Goal: Task Accomplishment & Management: Manage account settings

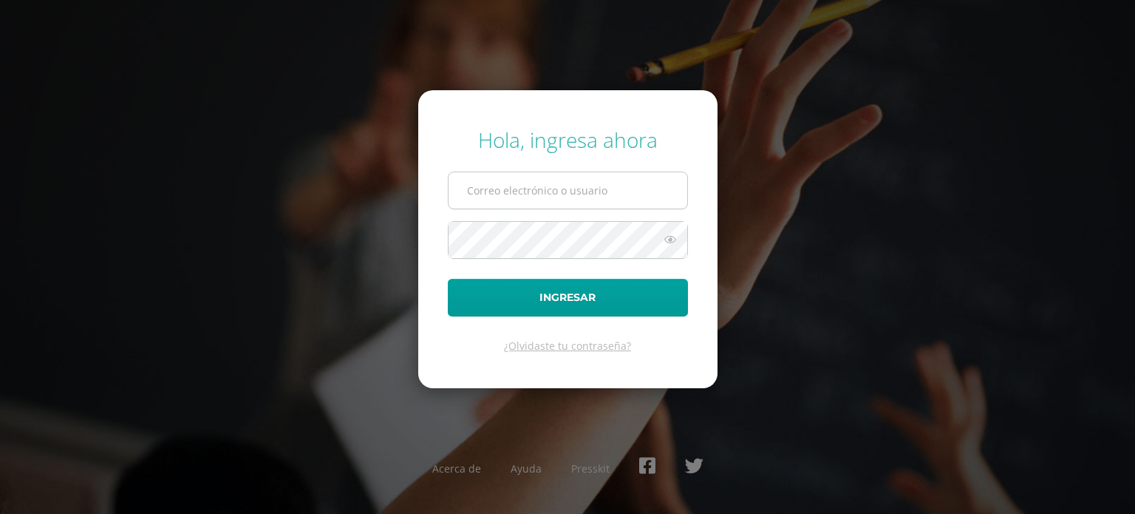
click at [622, 199] on input "text" at bounding box center [568, 190] width 239 height 36
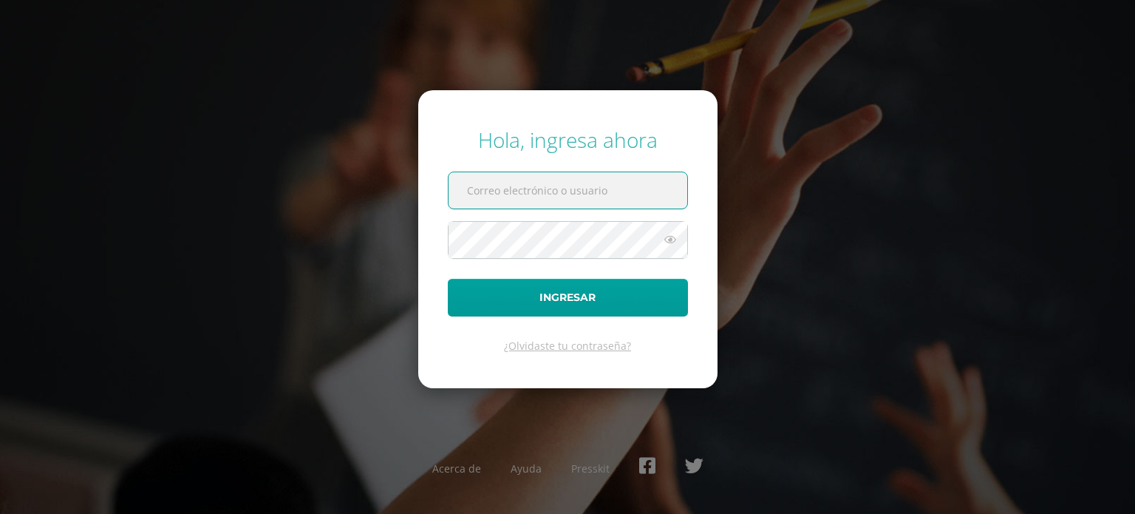
click at [583, 205] on input "text" at bounding box center [568, 190] width 239 height 36
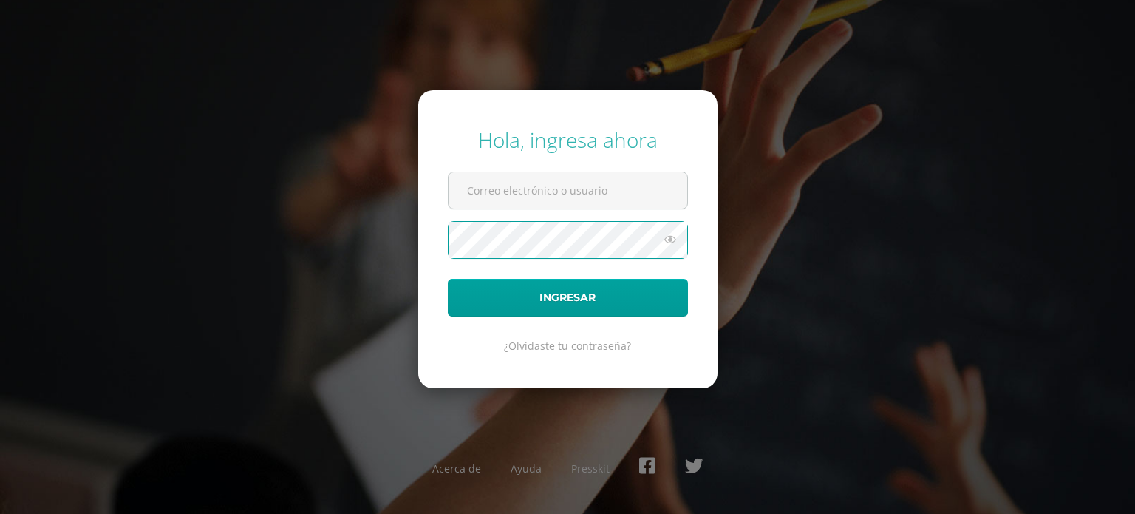
click at [566, 348] on link "¿Olvidaste tu contraseña?" at bounding box center [567, 346] width 127 height 14
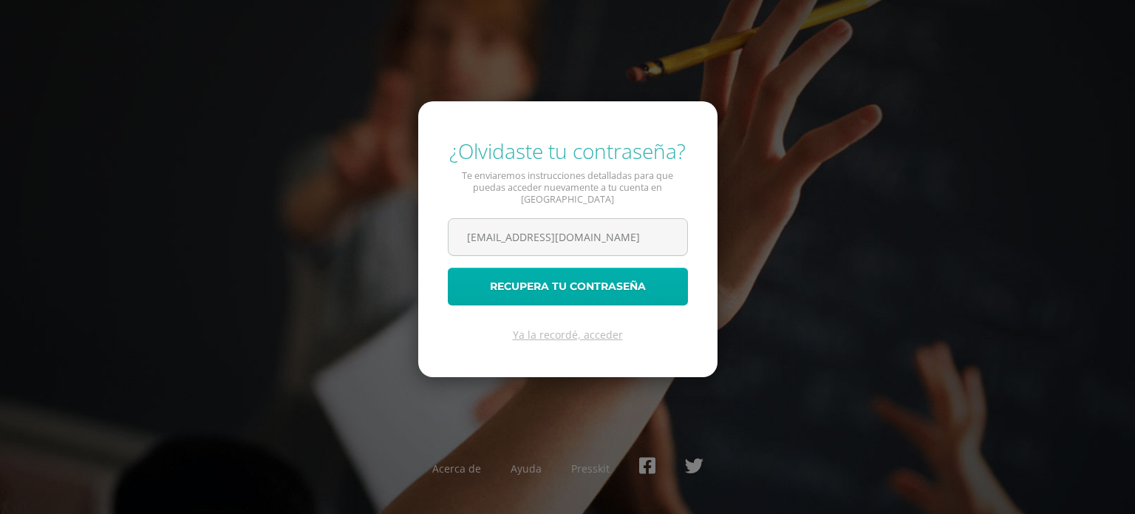
type input "[EMAIL_ADDRESS][DOMAIN_NAME]"
click at [581, 288] on button "Recupera tu contraseña" at bounding box center [568, 287] width 240 height 38
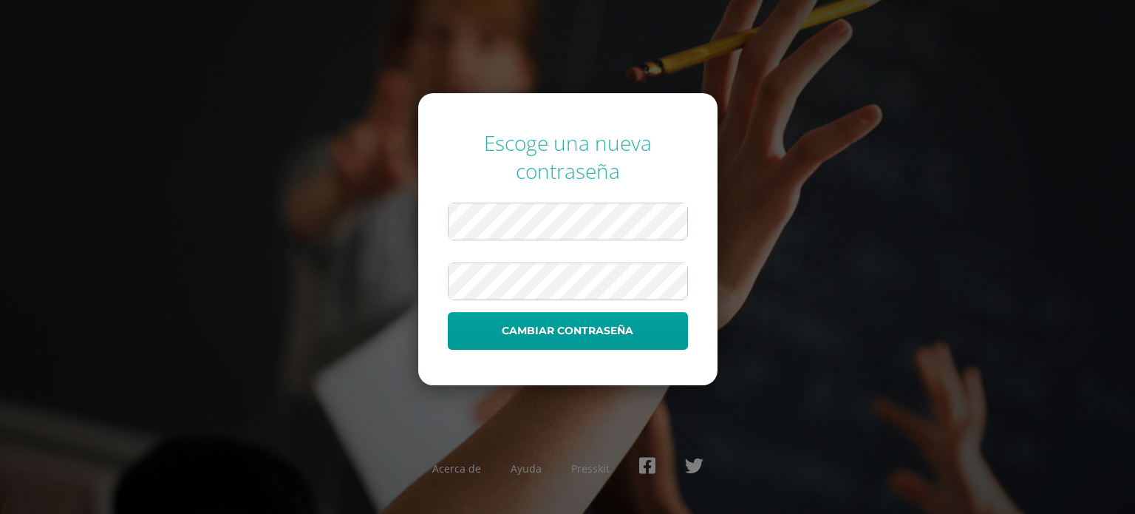
click at [448, 312] on button "Cambiar contraseña" at bounding box center [568, 331] width 240 height 38
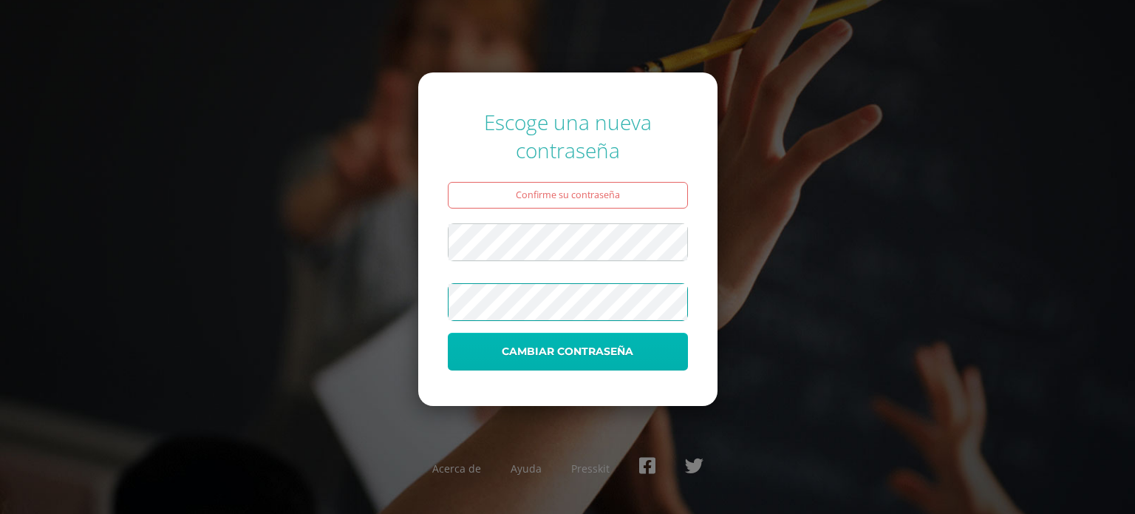
click at [603, 345] on button "Cambiar contraseña" at bounding box center [568, 352] width 240 height 38
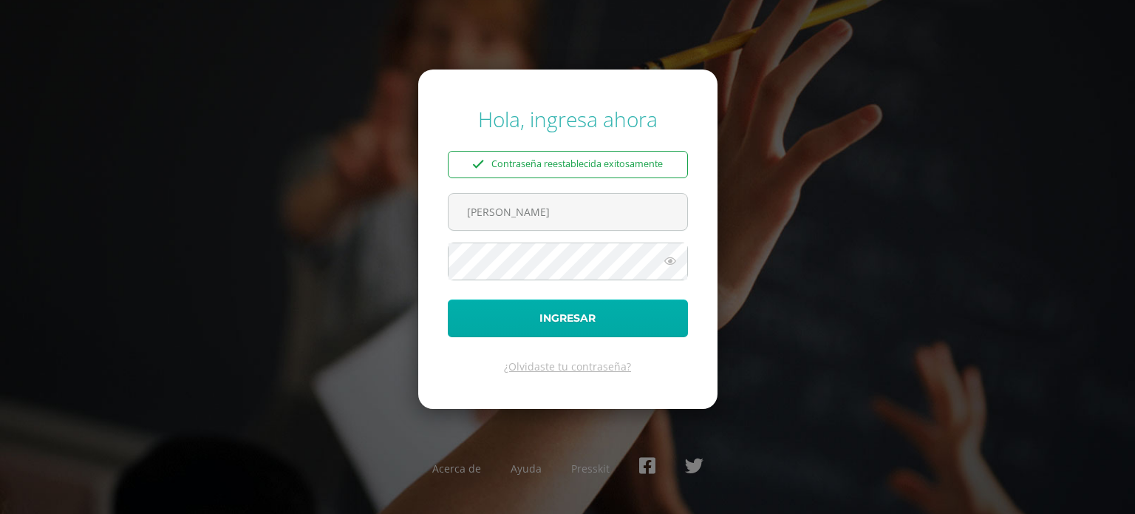
type input "[EMAIL_ADDRESS][DOMAIN_NAME]"
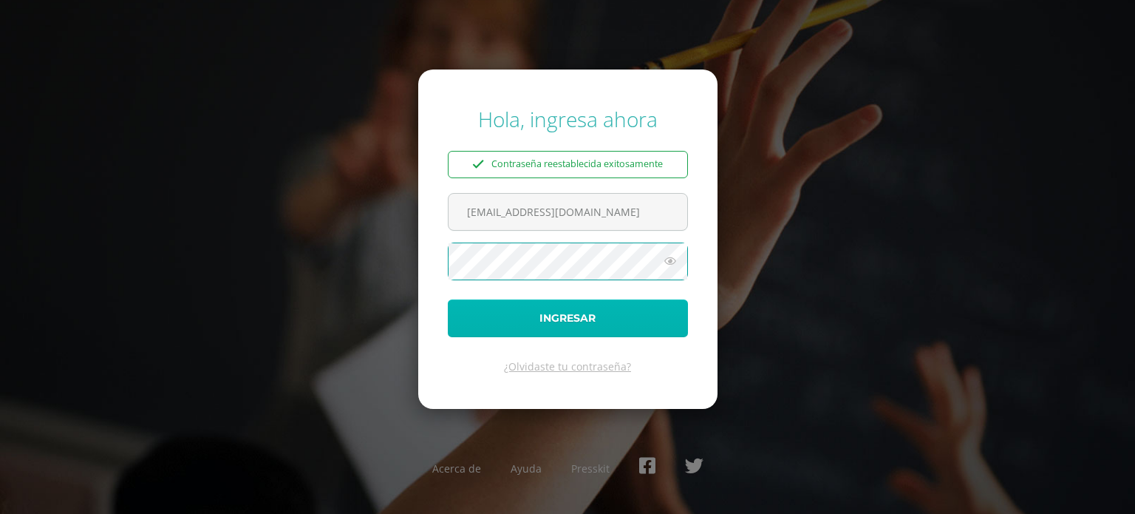
click at [647, 324] on button "Ingresar" at bounding box center [568, 318] width 240 height 38
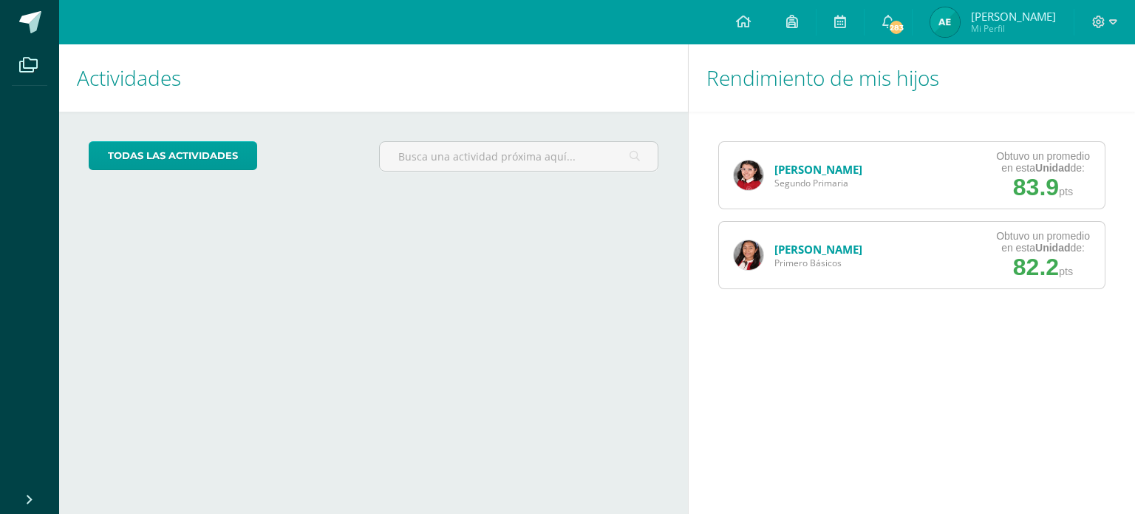
click at [759, 264] on img at bounding box center [749, 255] width 30 height 30
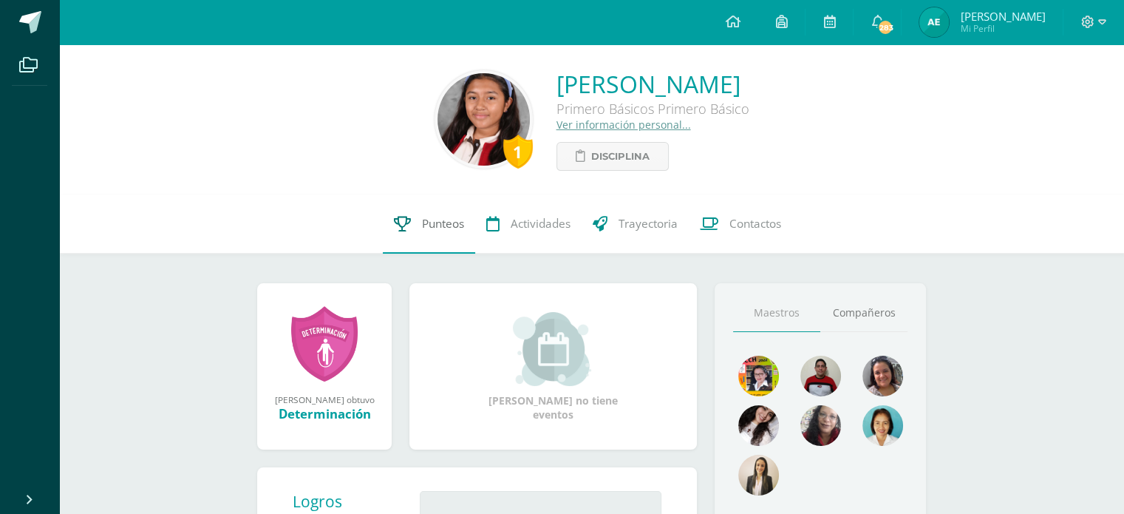
click at [454, 222] on span "Punteos" at bounding box center [443, 224] width 42 height 16
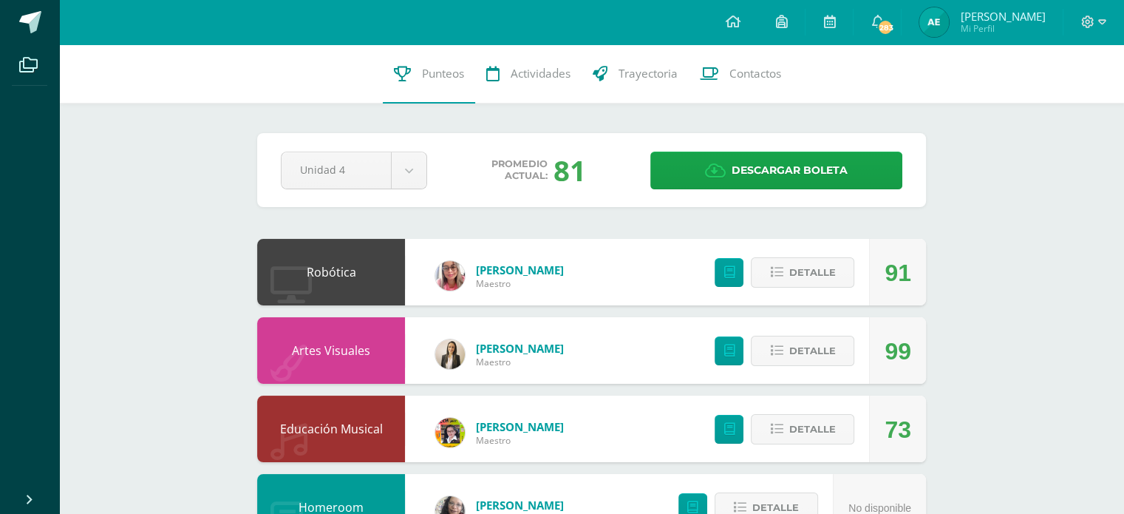
click at [542, 167] on span "Promedio actual:" at bounding box center [519, 170] width 56 height 24
click at [565, 169] on div "81" at bounding box center [570, 170] width 33 height 38
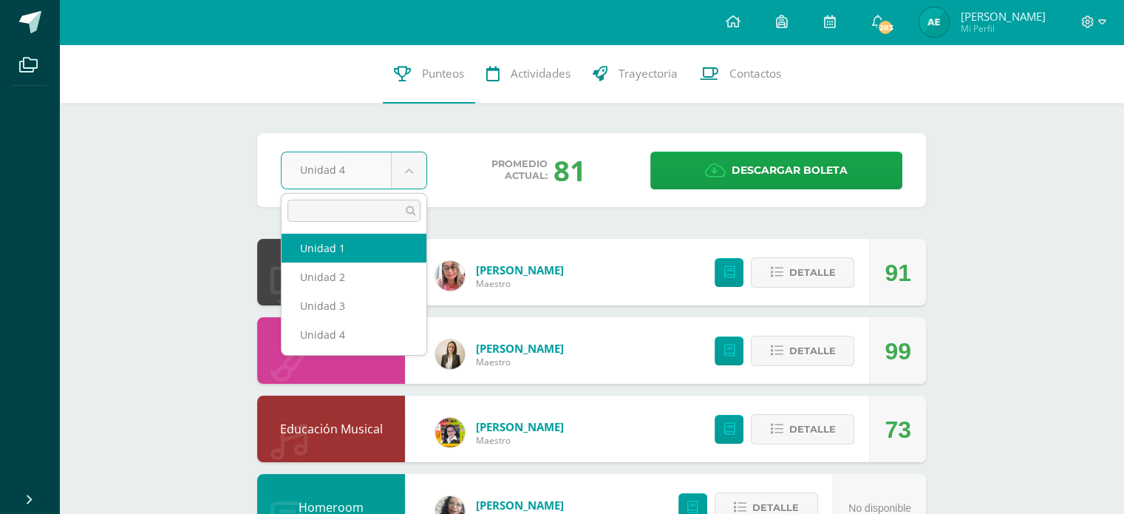
select select "Unidad 1"
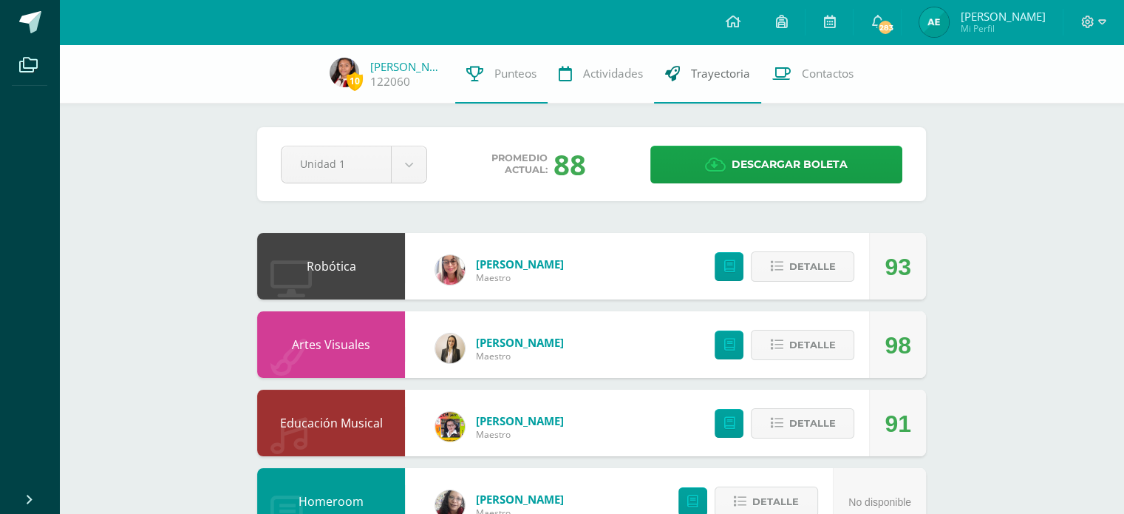
click at [689, 82] on link "Trayectoria" at bounding box center [707, 73] width 107 height 59
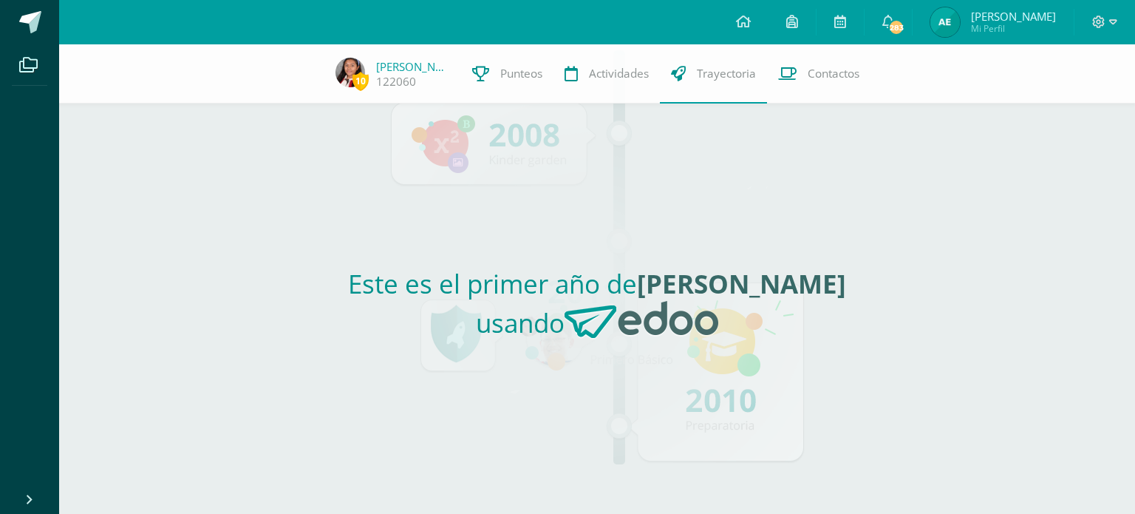
click at [601, 345] on h2 "Este es el primer año de [PERSON_NAME] usando" at bounding box center [597, 308] width 669 height 85
click at [38, 76] on span at bounding box center [28, 64] width 33 height 33
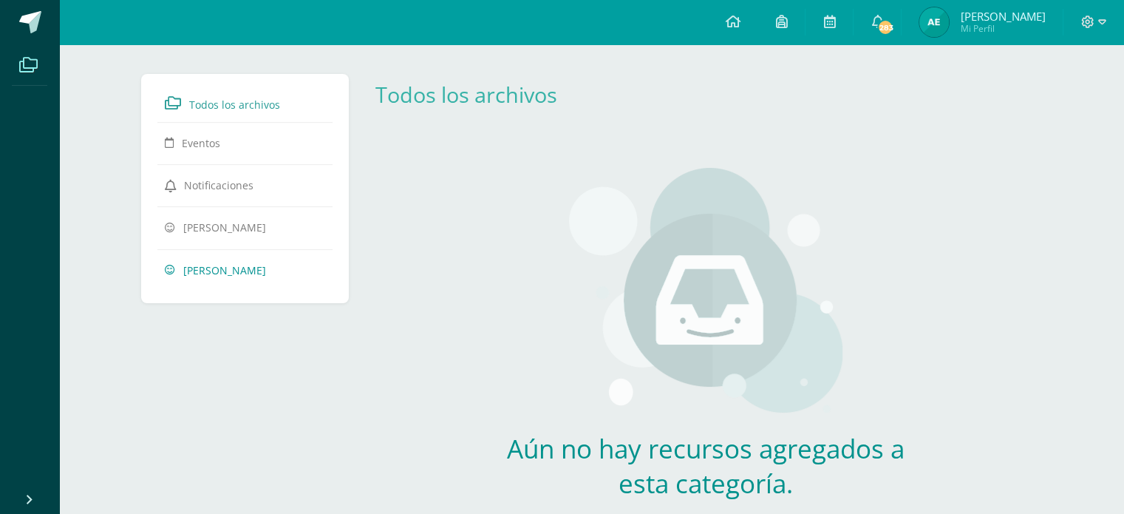
click at [237, 271] on span "[PERSON_NAME]" at bounding box center [224, 269] width 83 height 14
click at [261, 271] on span "[PERSON_NAME]" at bounding box center [224, 269] width 83 height 14
click at [1099, 26] on icon at bounding box center [1102, 22] width 8 height 13
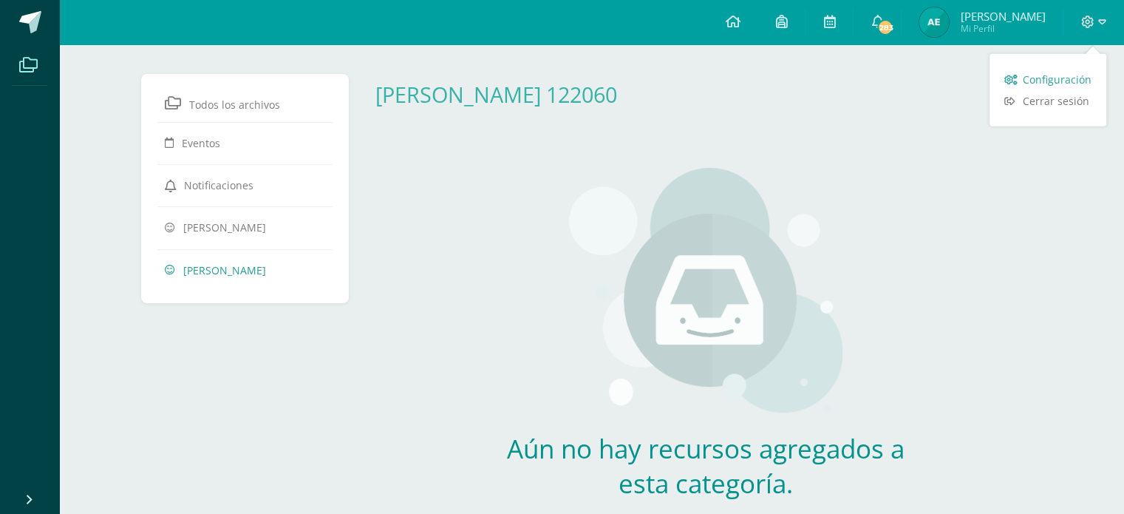
click at [1082, 78] on span "Configuración" at bounding box center [1057, 79] width 69 height 14
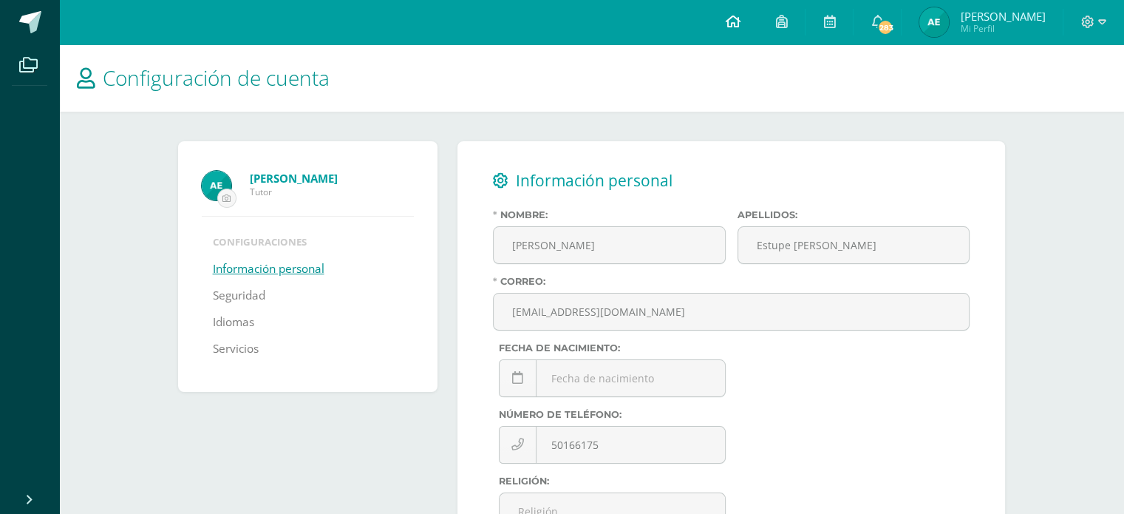
click at [758, 24] on link at bounding box center [732, 22] width 50 height 44
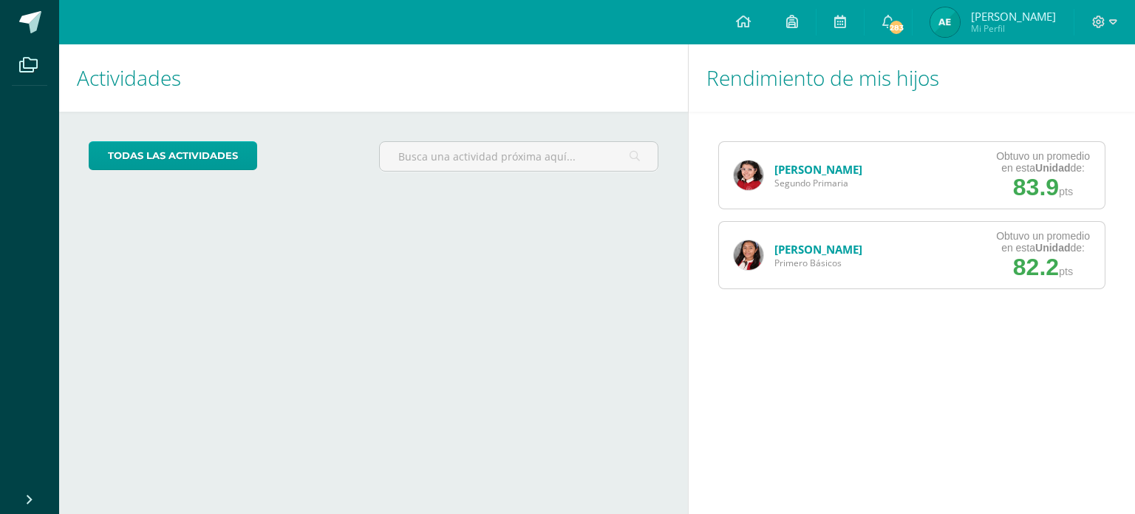
click at [999, 232] on div "Obtuvo un promedio en esta Unidad de:" at bounding box center [1043, 242] width 94 height 24
click at [830, 246] on link "[PERSON_NAME]" at bounding box center [819, 249] width 88 height 15
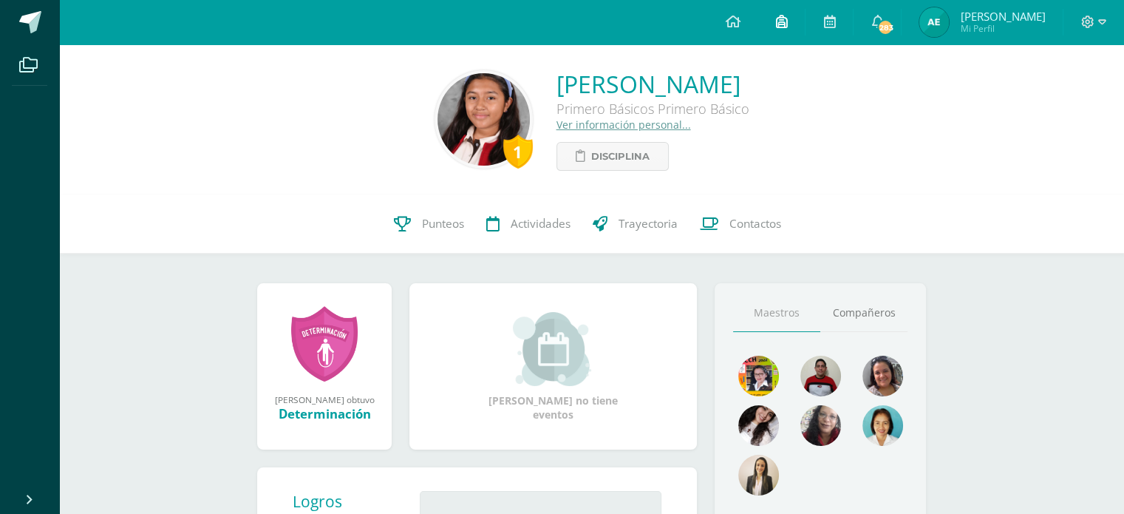
click at [805, 15] on link at bounding box center [781, 22] width 47 height 44
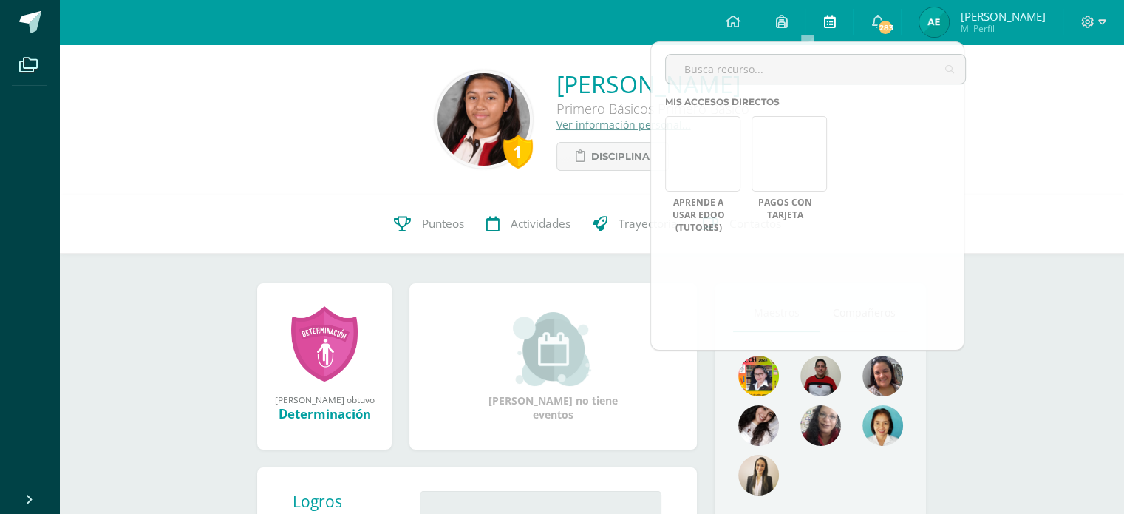
click at [853, 26] on link at bounding box center [829, 22] width 47 height 44
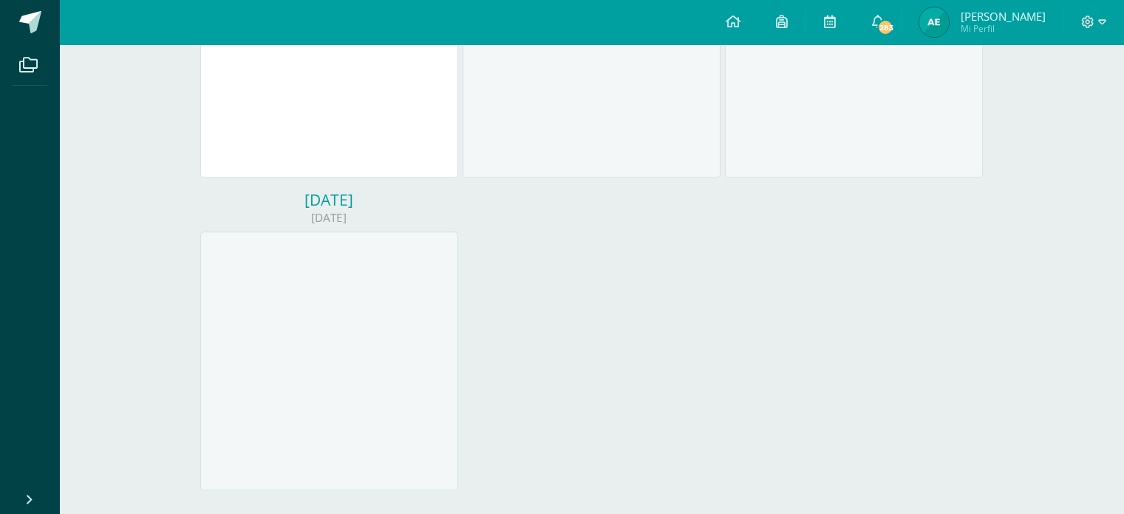
scroll to position [722, 0]
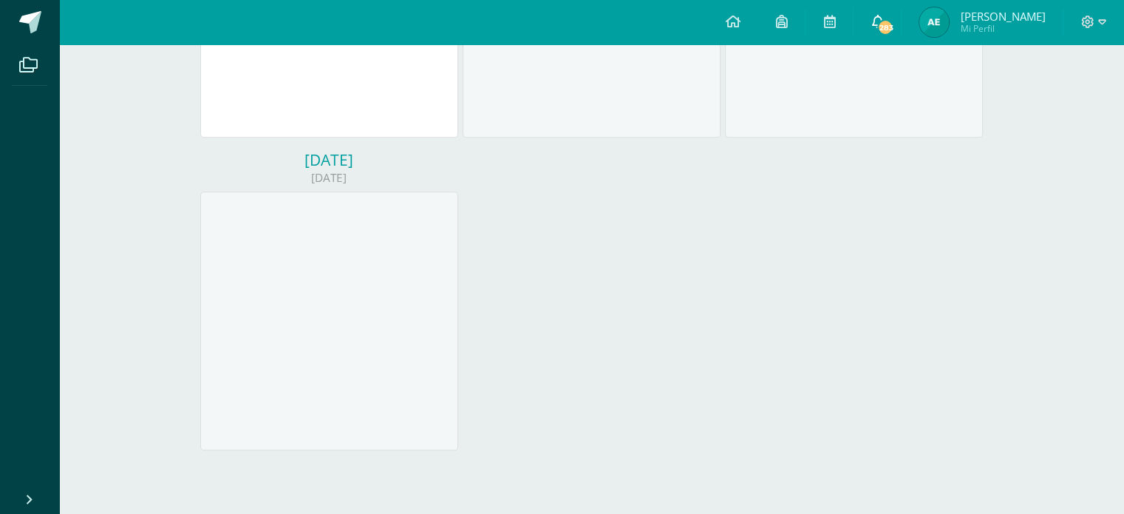
click at [894, 30] on span "283" at bounding box center [885, 27] width 16 height 16
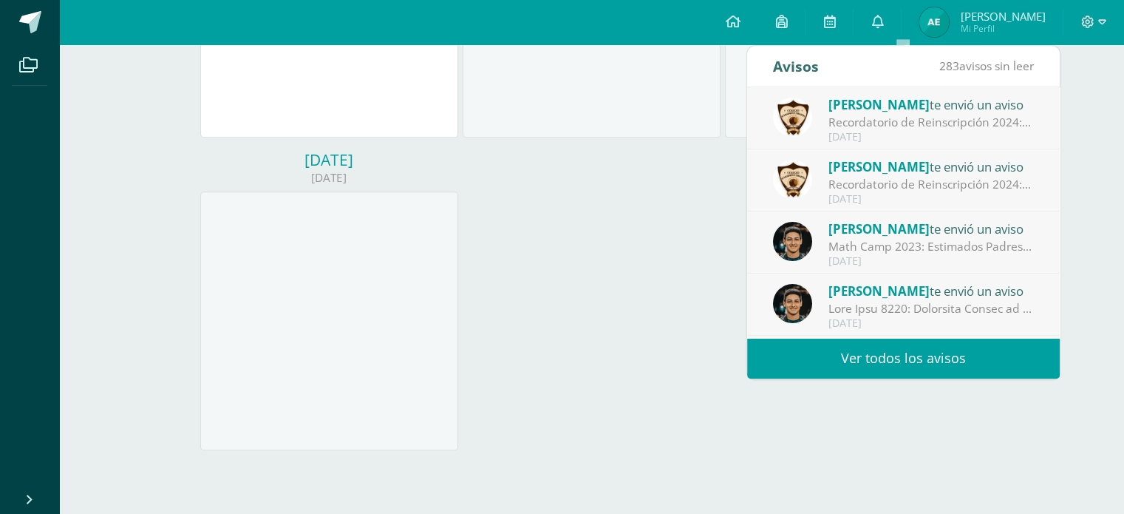
click at [945, 358] on link "Ver todos los avisos" at bounding box center [903, 358] width 313 height 41
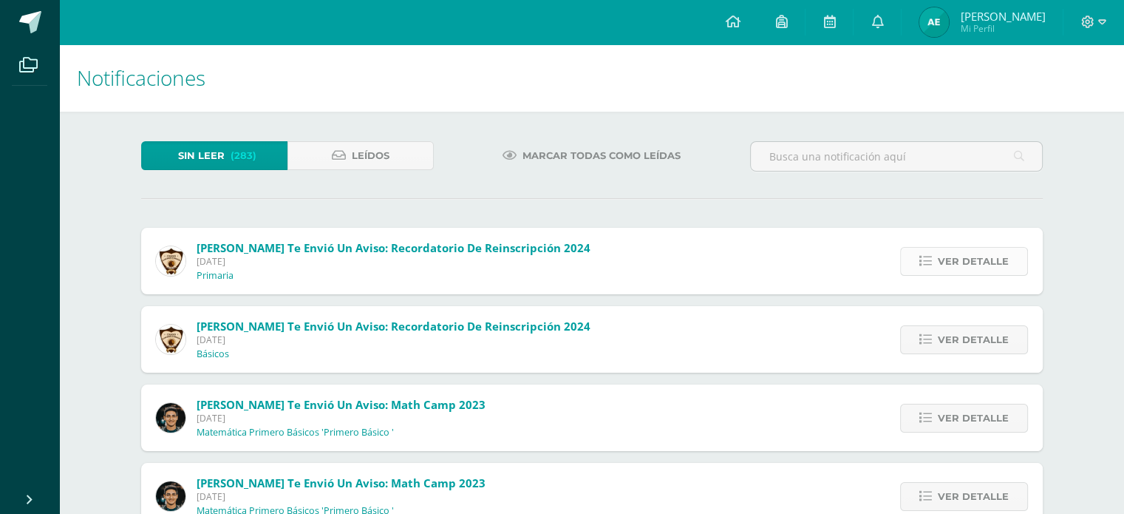
click at [916, 268] on link "Ver detalle" at bounding box center [964, 261] width 128 height 29
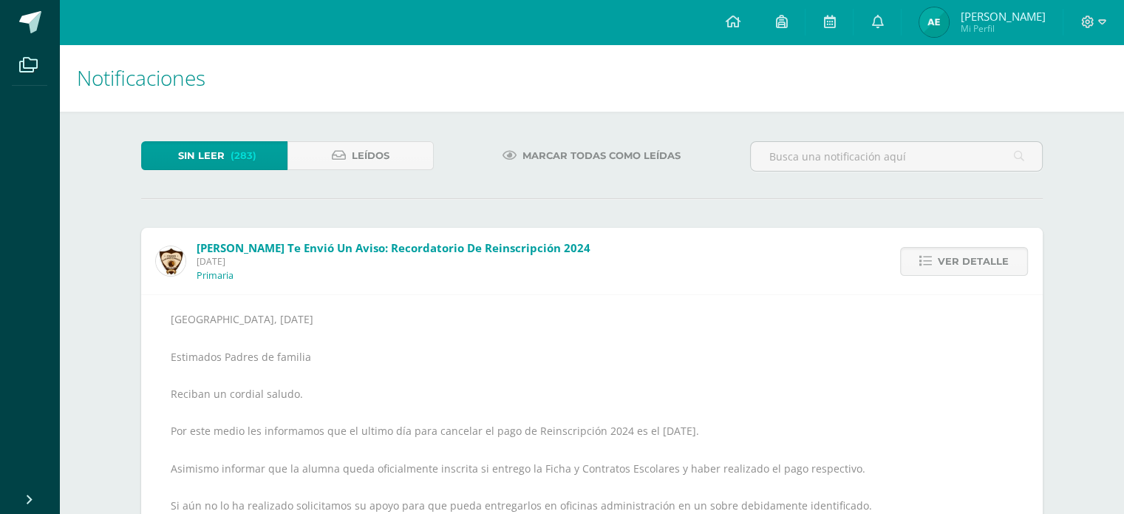
click at [267, 144] on link "Sin leer (283)" at bounding box center [214, 155] width 146 height 29
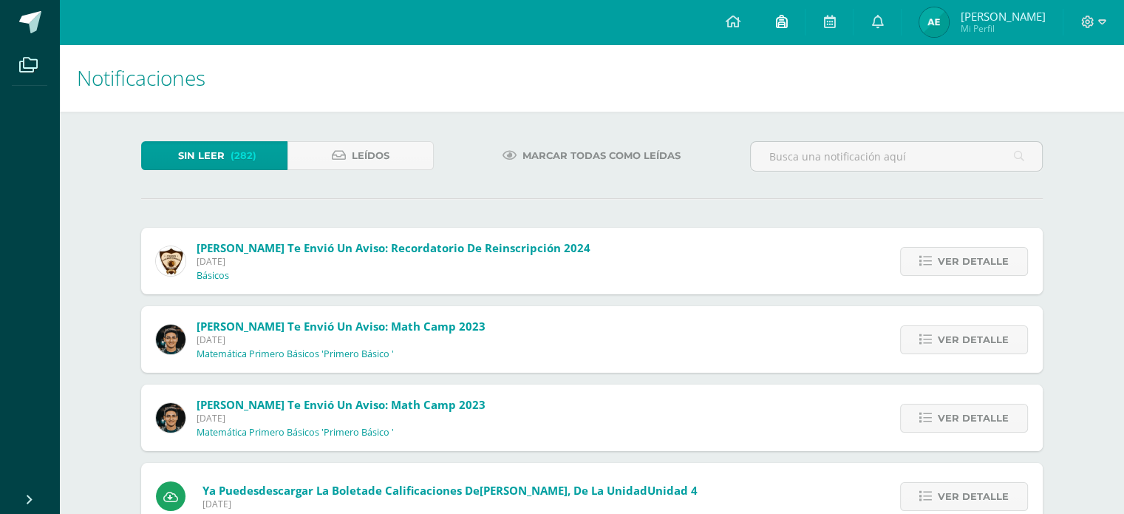
click at [805, 23] on link at bounding box center [781, 22] width 47 height 44
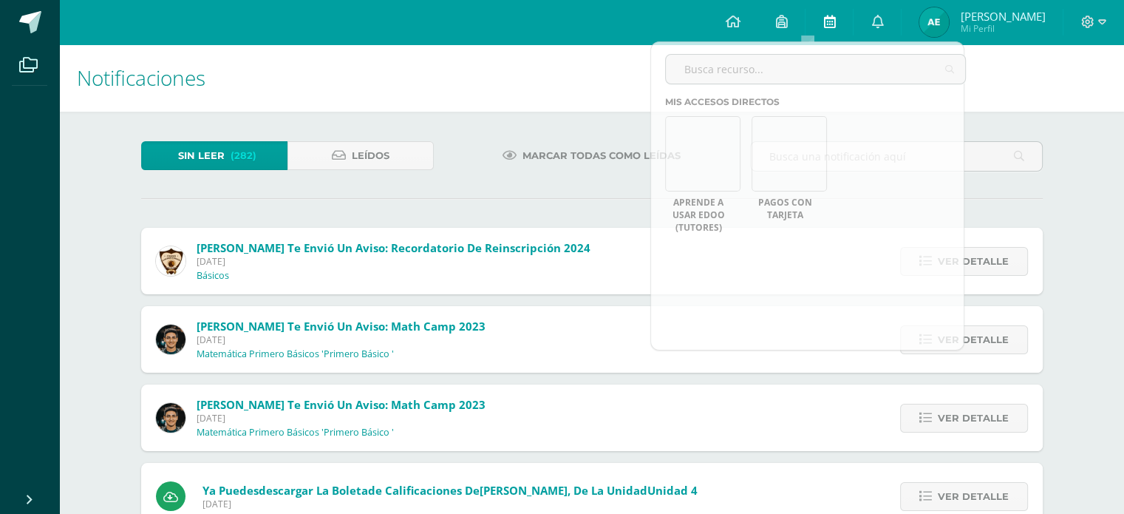
click at [853, 18] on link at bounding box center [829, 22] width 47 height 44
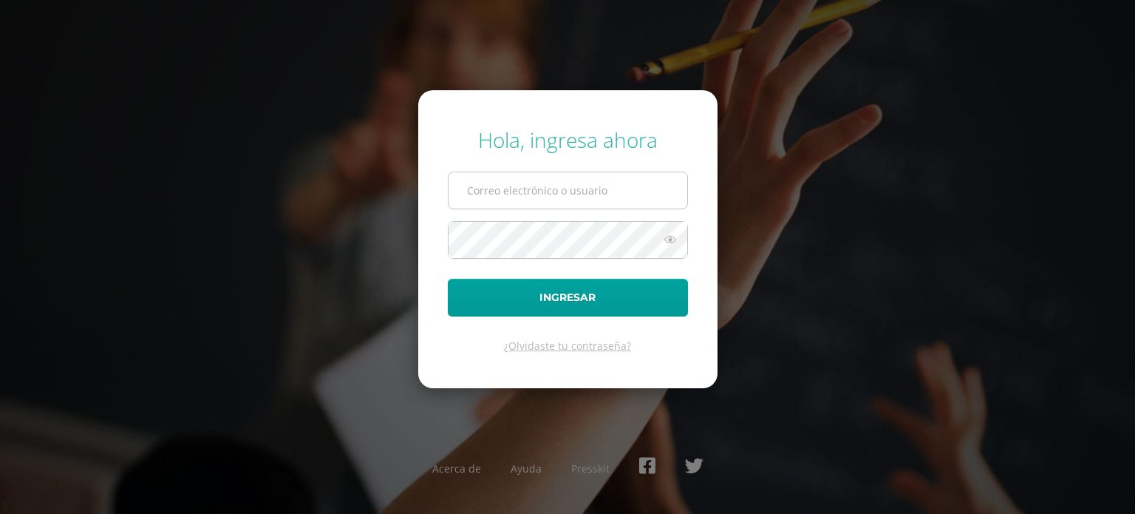
type input "[EMAIL_ADDRESS][DOMAIN_NAME]"
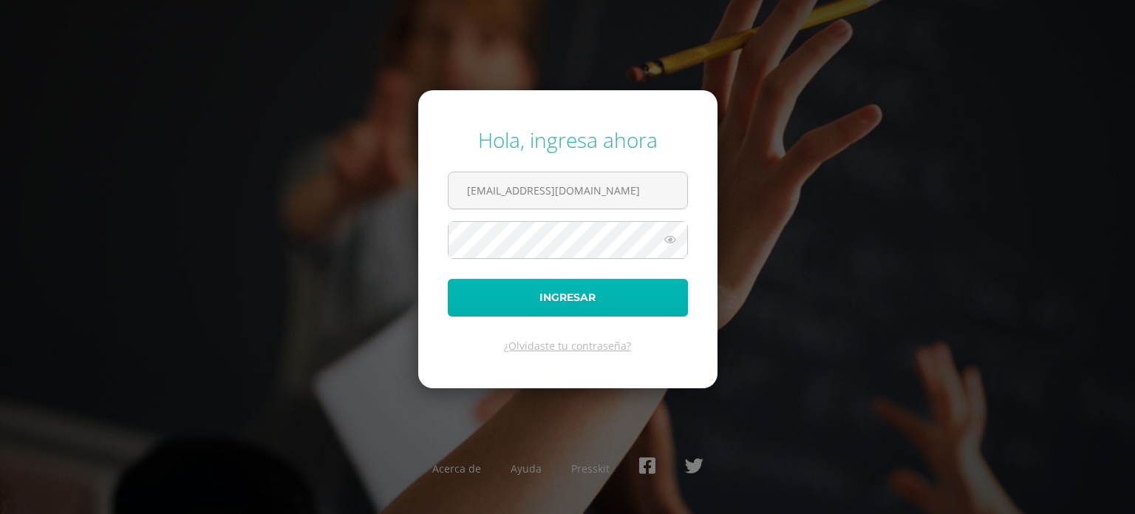
click at [630, 288] on button "Ingresar" at bounding box center [568, 298] width 240 height 38
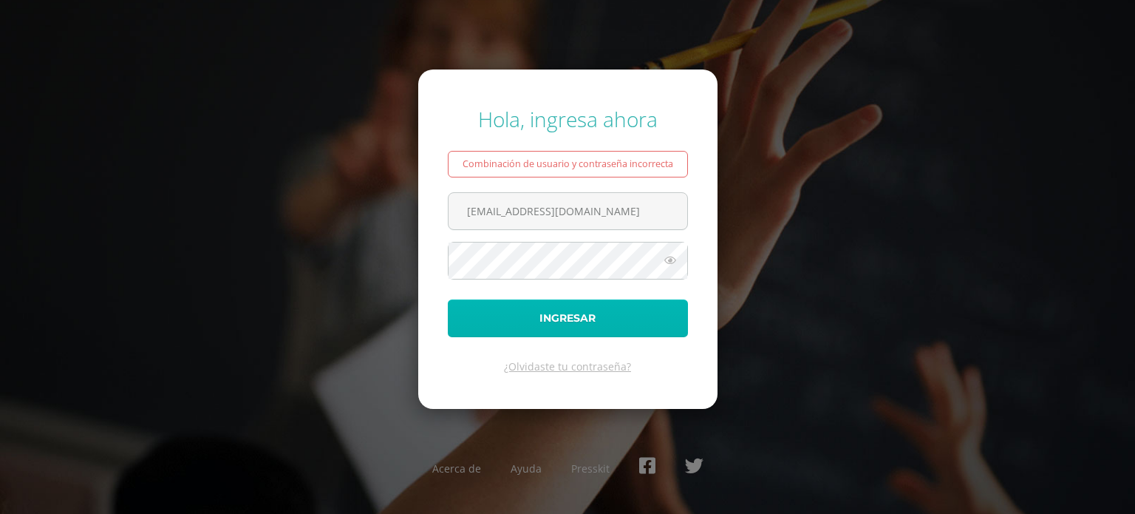
click at [613, 319] on button "Ingresar" at bounding box center [568, 318] width 240 height 38
click at [629, 305] on button "Ingresar" at bounding box center [568, 318] width 240 height 38
click at [634, 323] on button "Ingresar" at bounding box center [568, 318] width 240 height 38
drag, startPoint x: 0, startPoint y: 0, endPoint x: 634, endPoint y: 323, distance: 711.7
click at [634, 323] on button "Ingresar" at bounding box center [568, 318] width 240 height 38
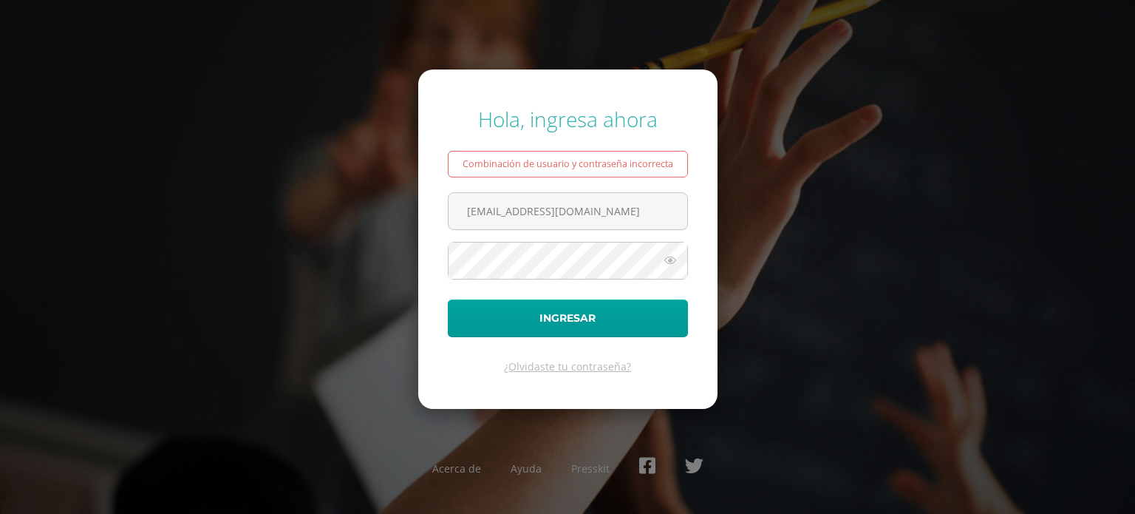
click at [610, 343] on form "Hola, ingresa ahora Combinación de usuario y contraseña incorrecta [EMAIL_ADDRE…" at bounding box center [567, 238] width 299 height 339
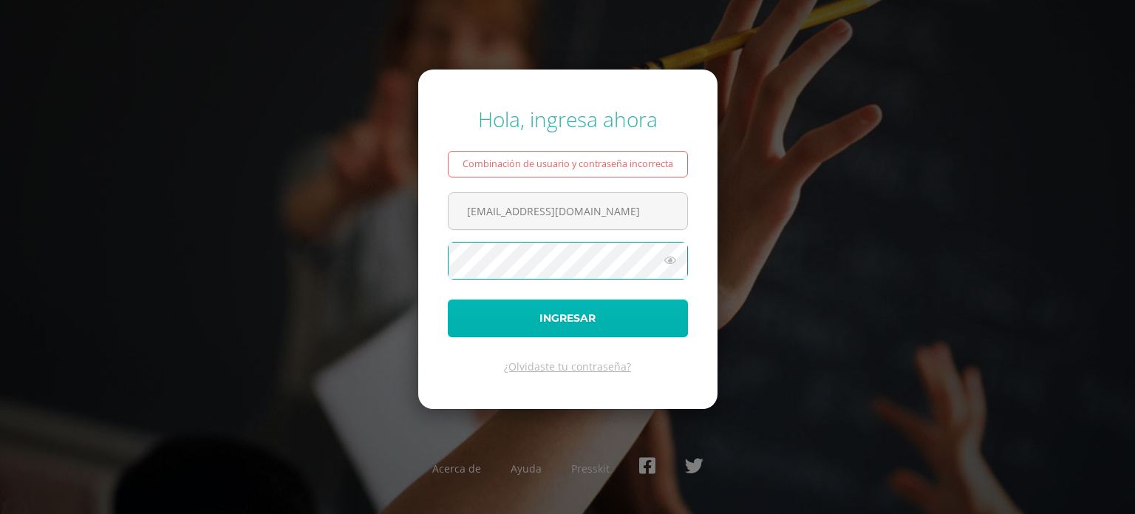
click at [600, 326] on button "Ingresar" at bounding box center [568, 318] width 240 height 38
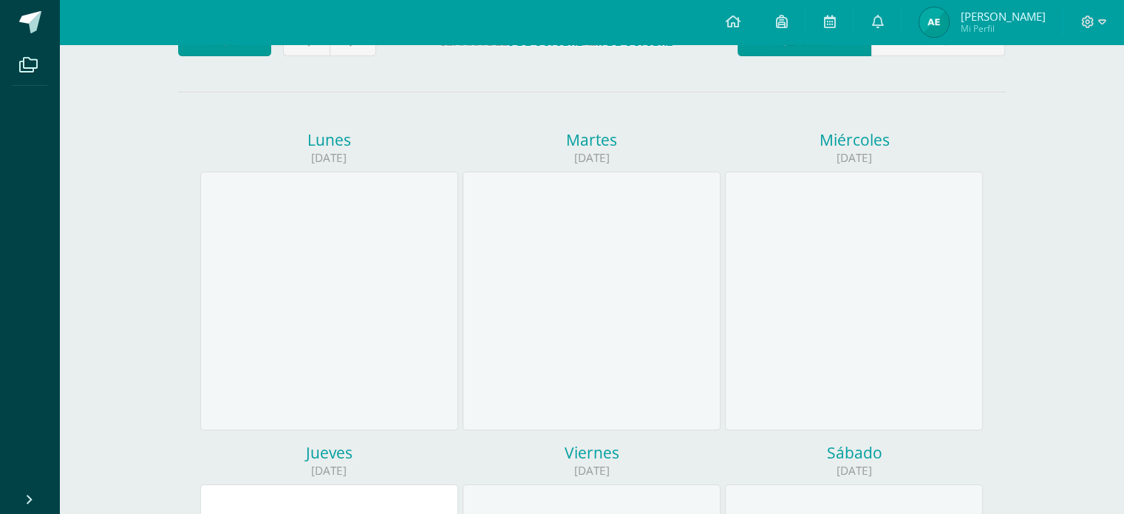
scroll to position [210, 0]
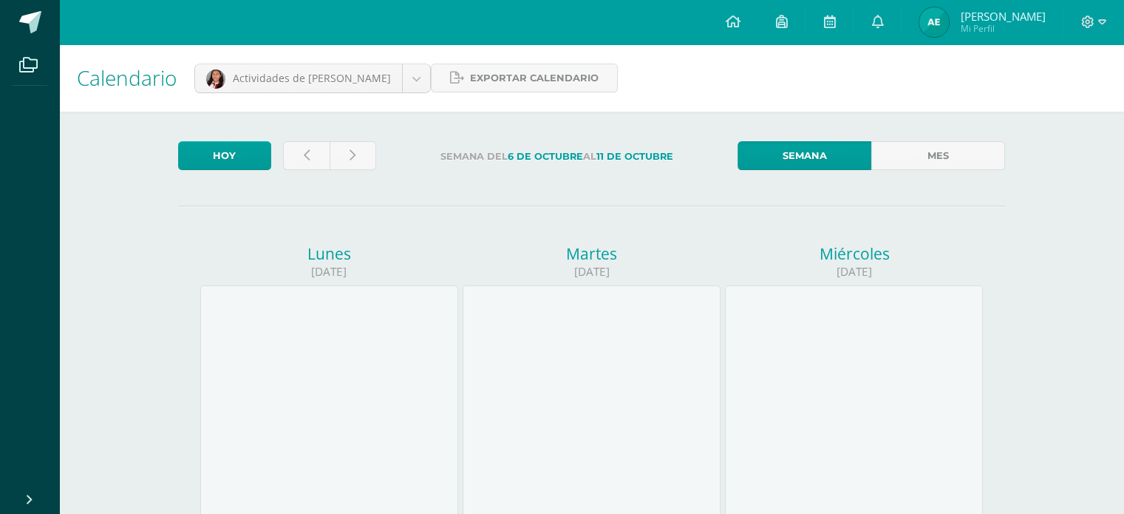
click at [555, 156] on strong "6 de Octubre" at bounding box center [545, 156] width 75 height 11
click at [647, 154] on strong "11 de Octubre" at bounding box center [634, 156] width 77 height 11
click at [901, 17] on link at bounding box center [877, 22] width 47 height 44
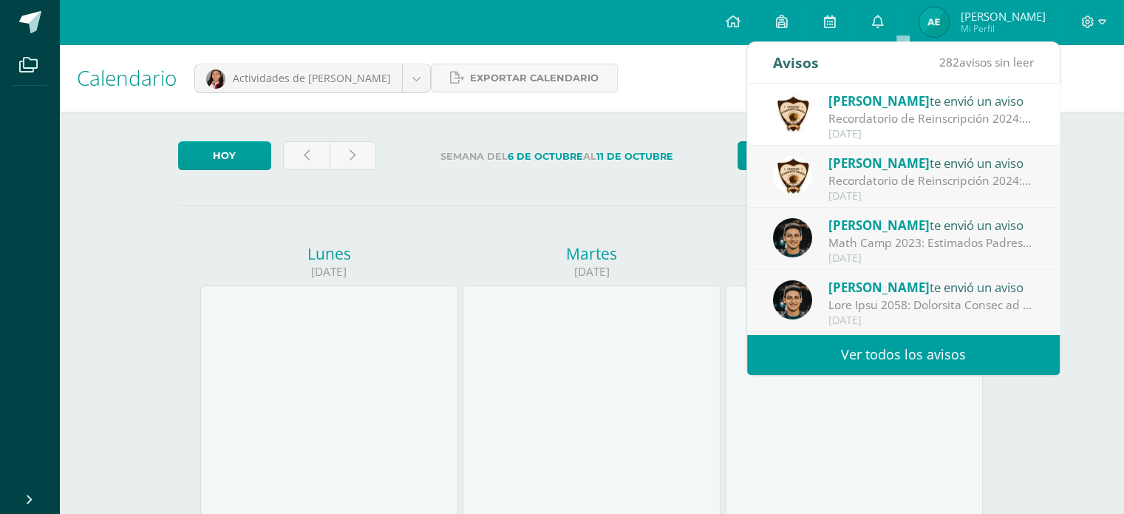
click at [565, 143] on label "Semana del 6 de Octubre al 11 de Octubre" at bounding box center [557, 156] width 338 height 30
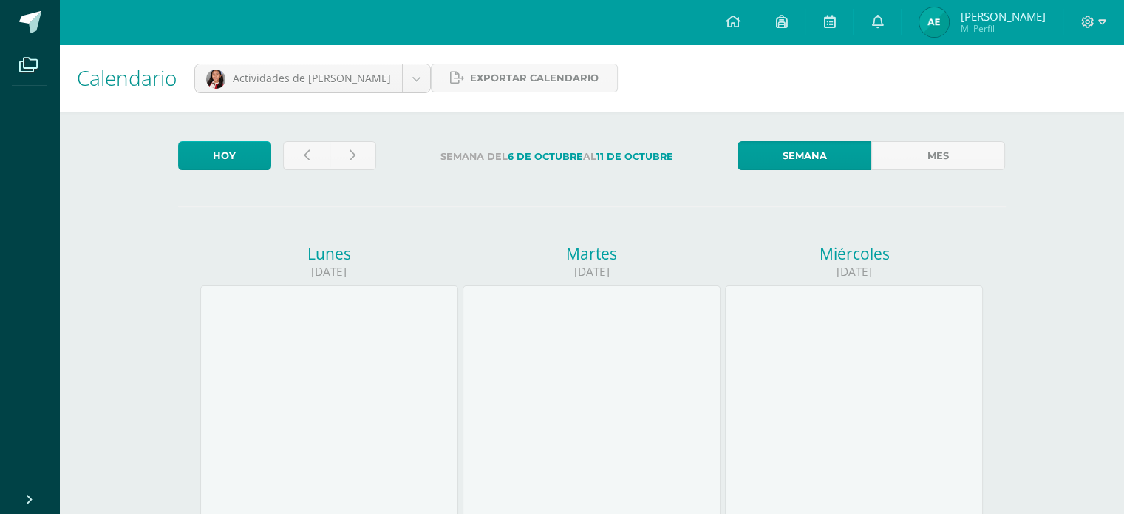
click at [88, 74] on span "Calendario" at bounding box center [127, 78] width 100 height 28
click at [24, 64] on icon at bounding box center [28, 65] width 18 height 15
click at [38, 64] on span at bounding box center [28, 64] width 33 height 33
click at [38, 59] on span at bounding box center [28, 64] width 33 height 33
